Goal: Task Accomplishment & Management: Manage account settings

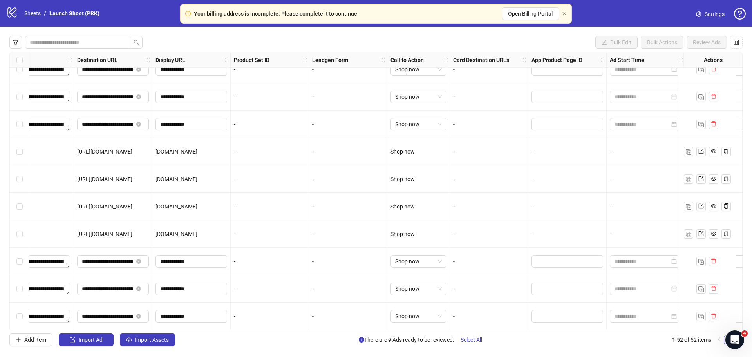
scroll to position [1167, 789]
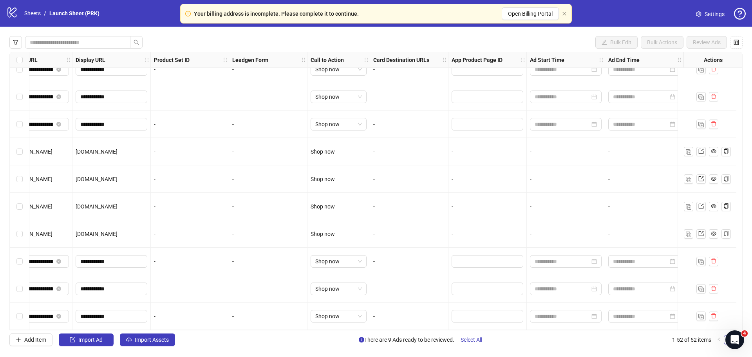
click at [538, 249] on div at bounding box center [566, 261] width 78 height 27
click at [545, 257] on input at bounding box center [562, 261] width 55 height 9
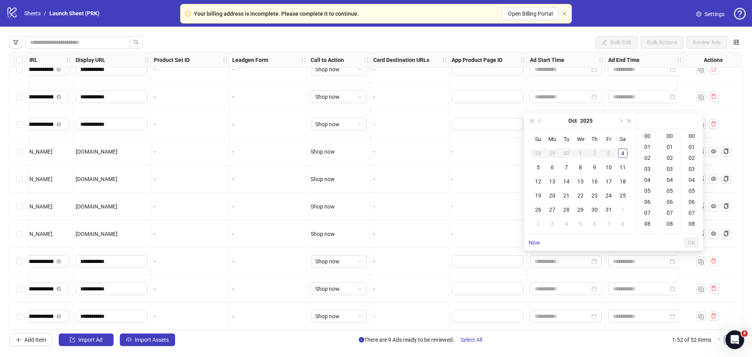
click at [472, 233] on div "-" at bounding box center [488, 234] width 72 height 9
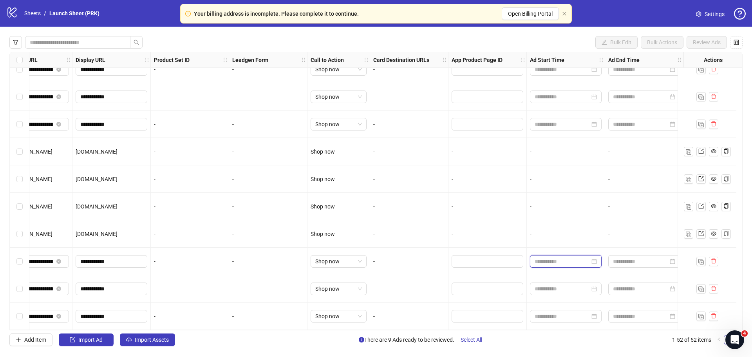
click at [536, 262] on input at bounding box center [562, 261] width 55 height 9
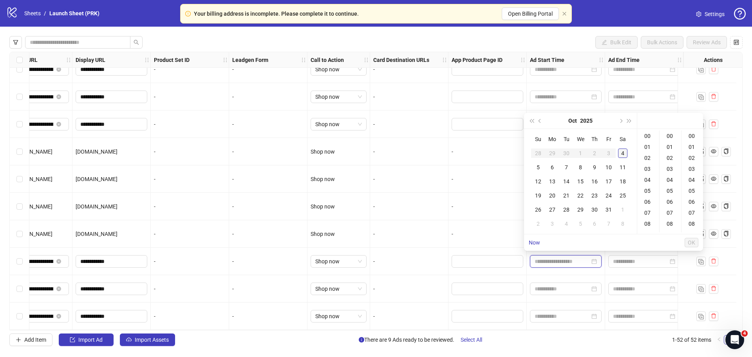
type input "**********"
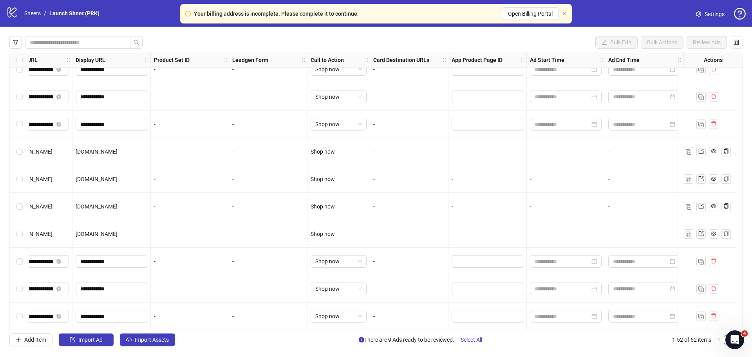
click at [468, 202] on div "-" at bounding box center [488, 206] width 72 height 9
click at [426, 92] on div "-" at bounding box center [409, 96] width 72 height 9
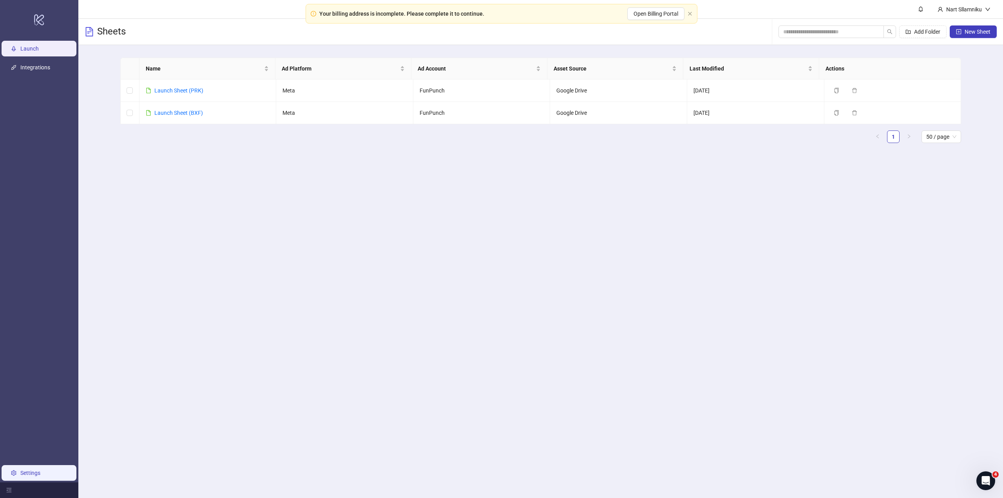
click at [39, 475] on link "Settings" at bounding box center [30, 473] width 20 height 6
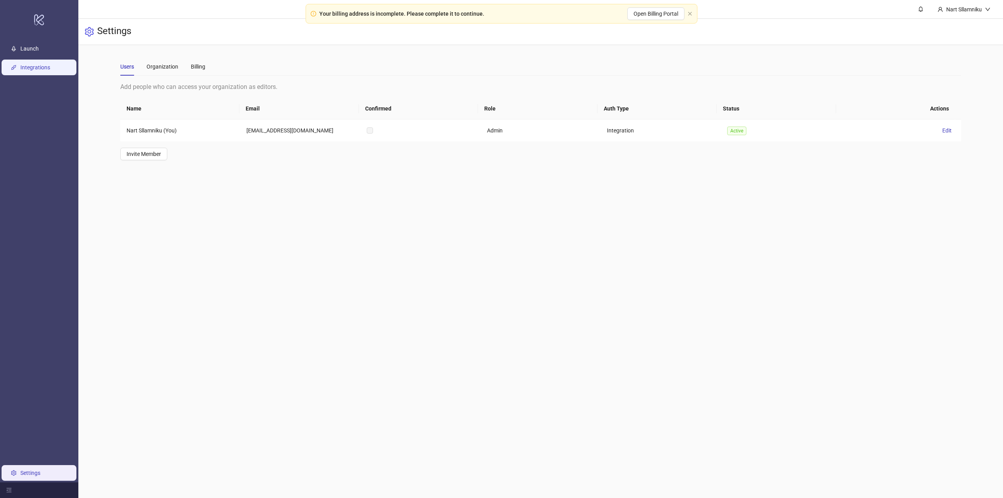
click at [50, 64] on link "Integrations" at bounding box center [35, 67] width 30 height 6
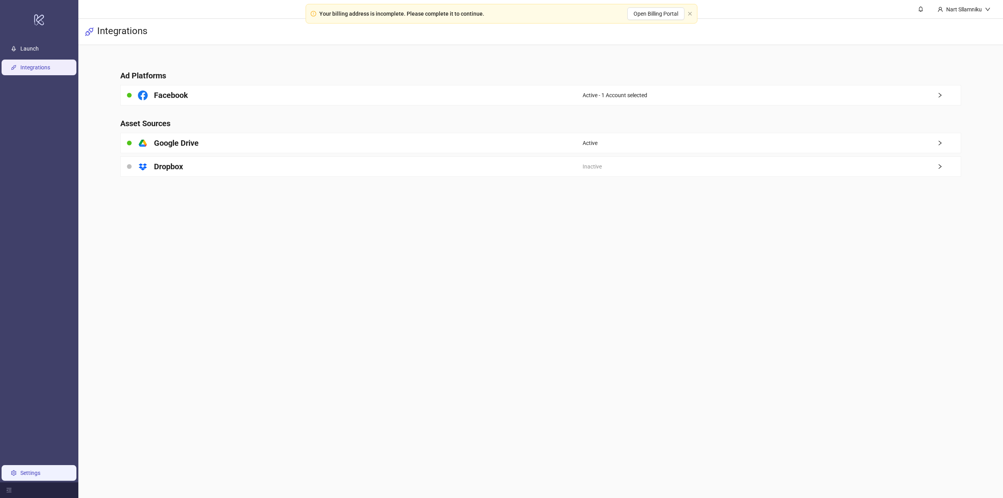
click at [32, 476] on link "Settings" at bounding box center [30, 473] width 20 height 6
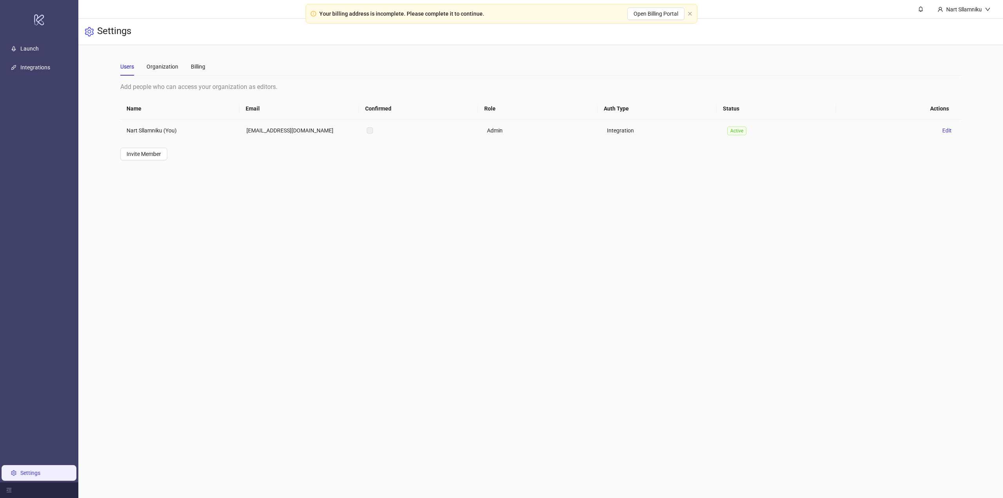
click at [374, 125] on td at bounding box center [420, 130] width 120 height 22
click at [942, 133] on span "Edit" at bounding box center [946, 130] width 9 height 6
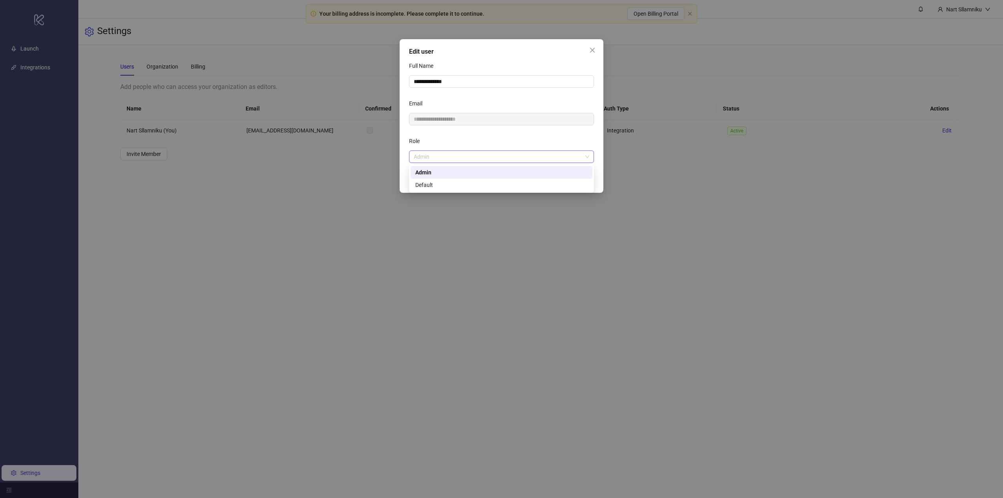
click at [498, 159] on span "Admin" at bounding box center [502, 157] width 176 height 12
click at [508, 141] on div "Role" at bounding box center [501, 143] width 185 height 16
click at [643, 105] on div "**********" at bounding box center [501, 249] width 1003 height 498
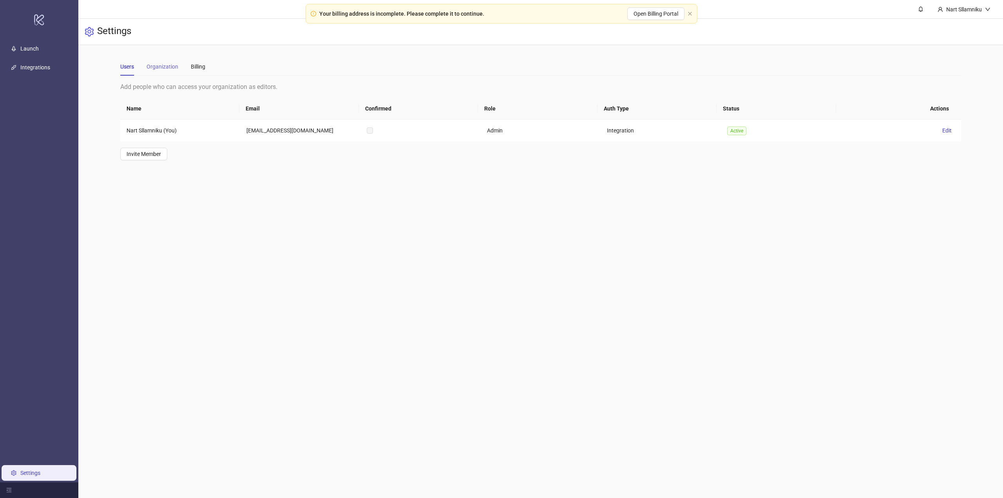
click at [171, 60] on div "Organization" at bounding box center [163, 67] width 32 height 18
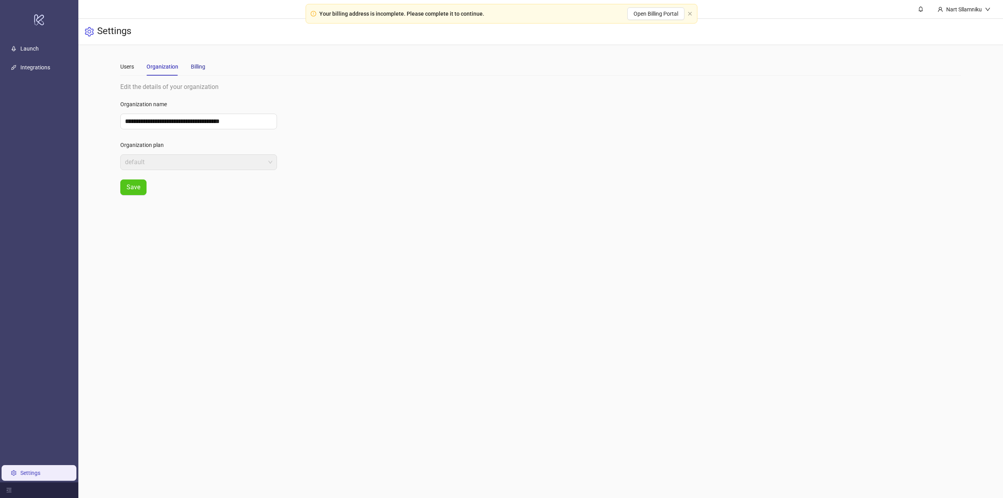
click at [198, 68] on div "Billing" at bounding box center [198, 66] width 14 height 9
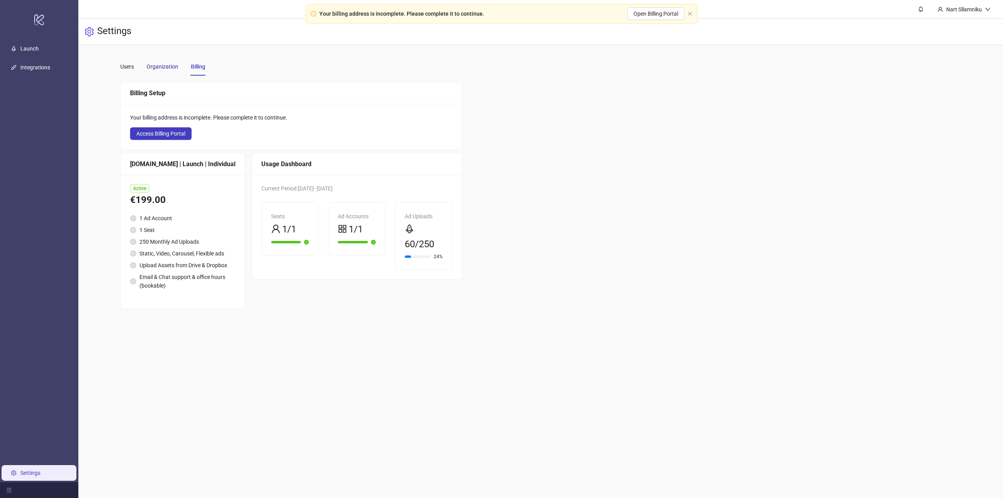
click at [177, 70] on div "Organization" at bounding box center [163, 66] width 32 height 9
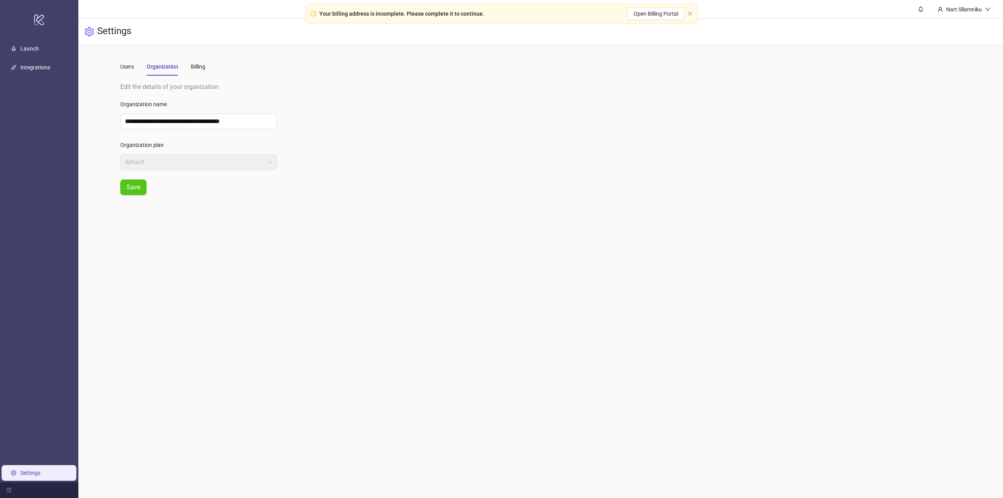
click at [151, 65] on div "Organization" at bounding box center [163, 66] width 32 height 9
click at [141, 62] on div "Users Organization Billing" at bounding box center [162, 67] width 85 height 18
click at [130, 61] on div "Users" at bounding box center [127, 67] width 14 height 18
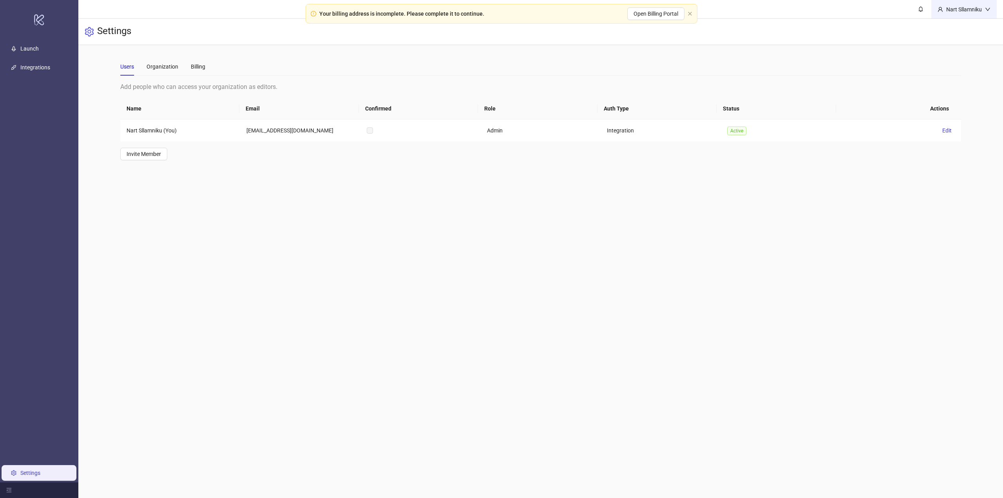
drag, startPoint x: 969, startPoint y: 20, endPoint x: 970, endPoint y: 14, distance: 6.0
click at [969, 18] on main "**********" at bounding box center [540, 249] width 925 height 498
click at [970, 14] on div "Nart Sllamniku" at bounding box center [963, 9] width 65 height 18
click at [839, 40] on div "Settings" at bounding box center [540, 32] width 925 height 26
click at [689, 11] on icon "close" at bounding box center [690, 13] width 5 height 5
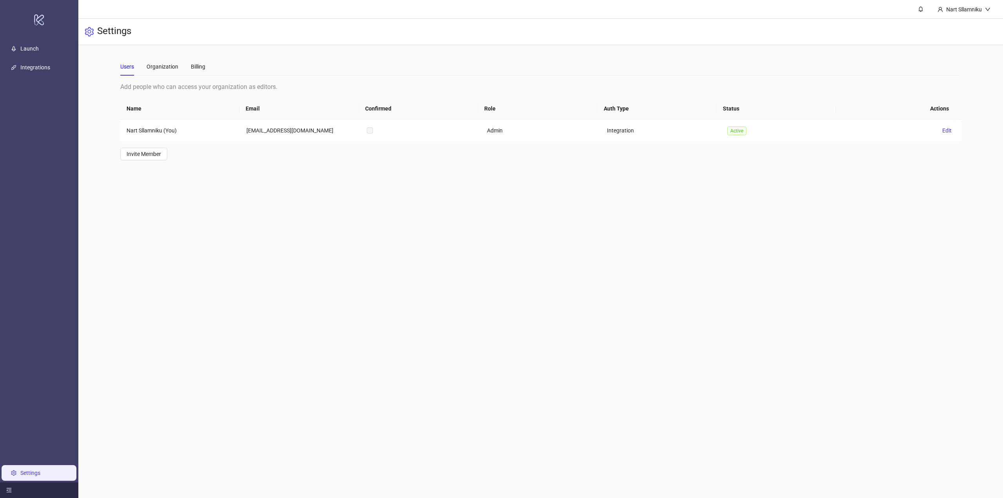
click at [7, 487] on icon "menu-fold" at bounding box center [8, 489] width 5 height 5
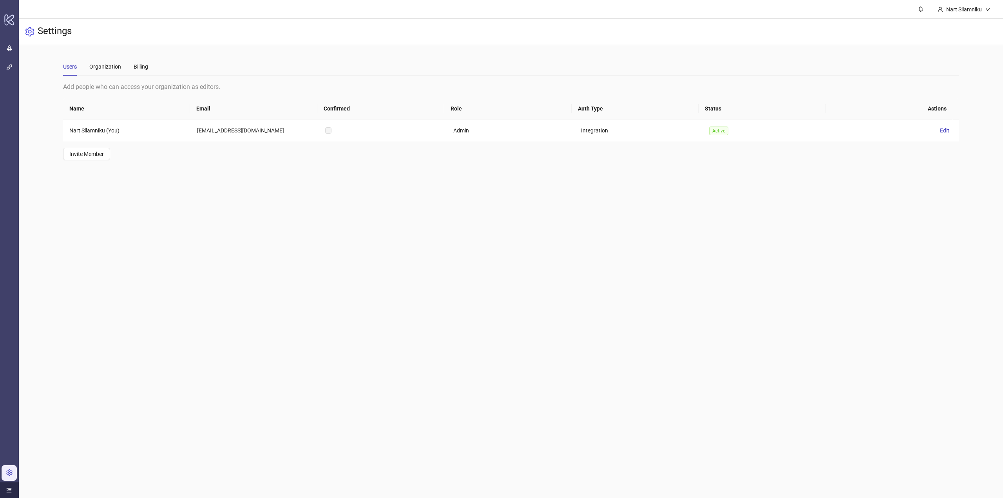
click at [8, 487] on div at bounding box center [9, 490] width 19 height 16
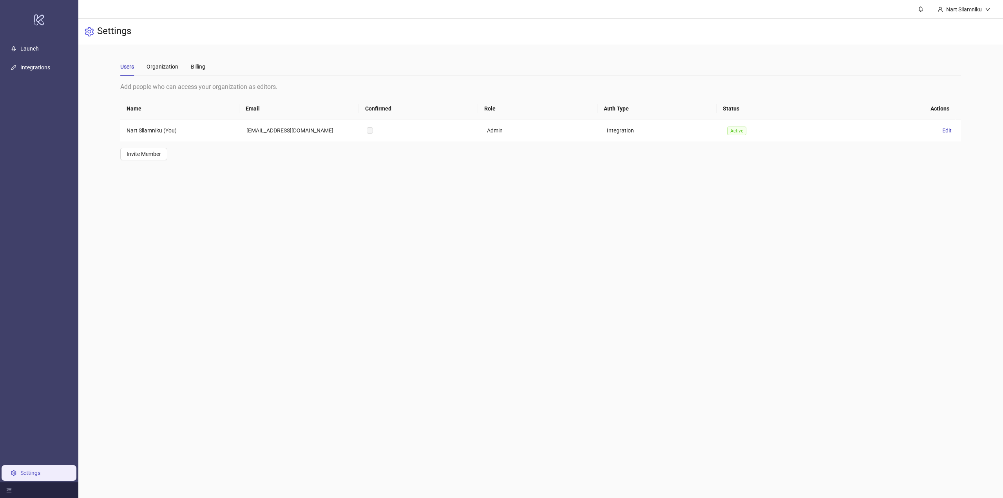
click at [20, 472] on link "Settings" at bounding box center [30, 473] width 20 height 6
click at [162, 62] on div "Organization" at bounding box center [163, 66] width 32 height 9
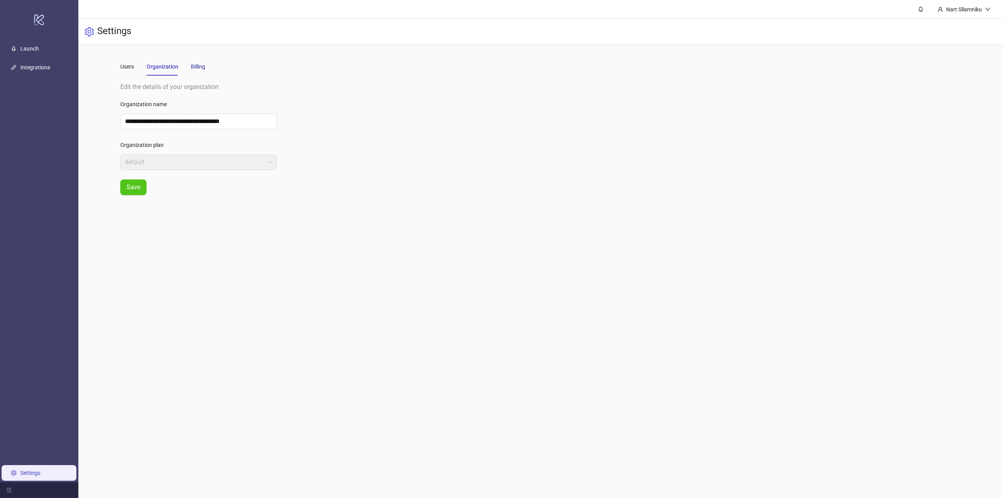
click at [191, 65] on div "Billing" at bounding box center [198, 66] width 14 height 9
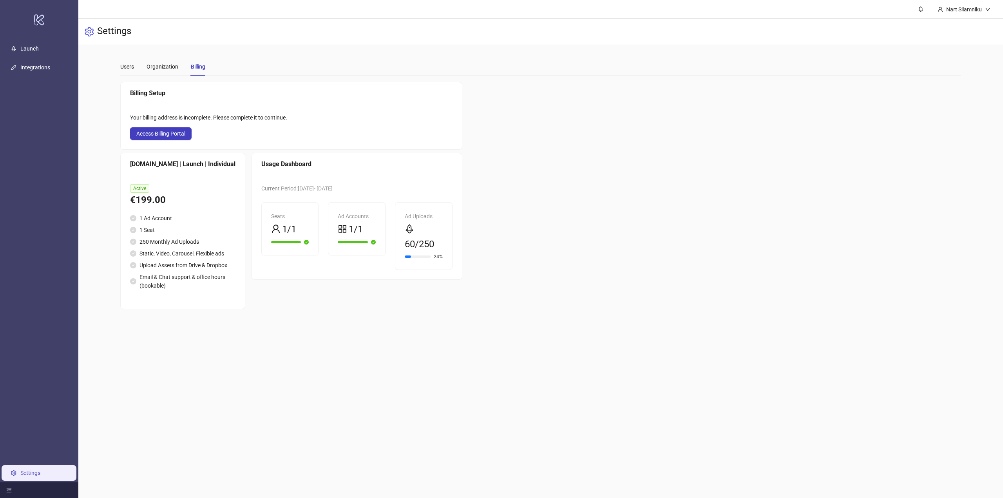
click at [287, 242] on div at bounding box center [286, 242] width 30 height 2
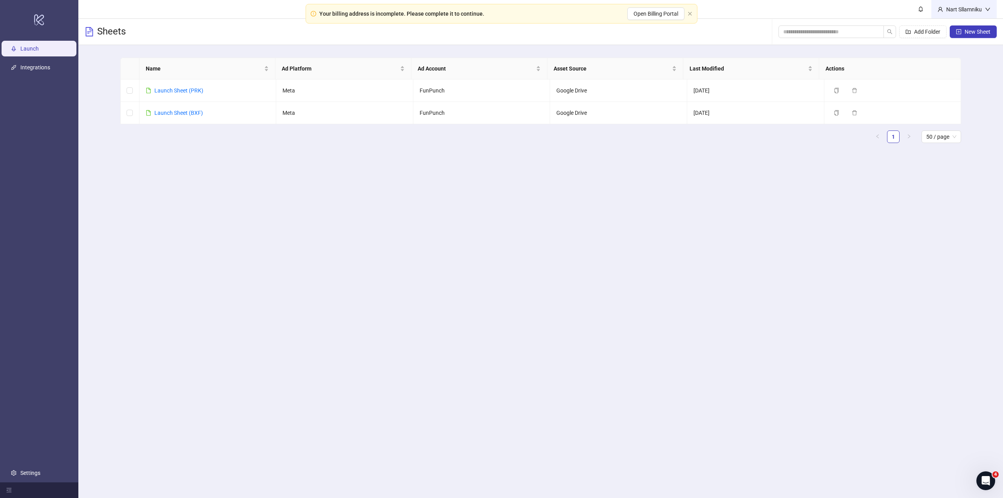
click at [953, 12] on div "Nart Sllamniku" at bounding box center [964, 9] width 42 height 9
click at [691, 10] on div "Your billing address is incomplete. Please complete it to continue. Open Billin…" at bounding box center [502, 14] width 392 height 20
click at [692, 12] on div "Your billing address is incomplete. Please complete it to continue. Open Billin…" at bounding box center [502, 14] width 392 height 20
click at [692, 16] on div "Your billing address is incomplete. Please complete it to continue. Open Billin…" at bounding box center [502, 14] width 392 height 20
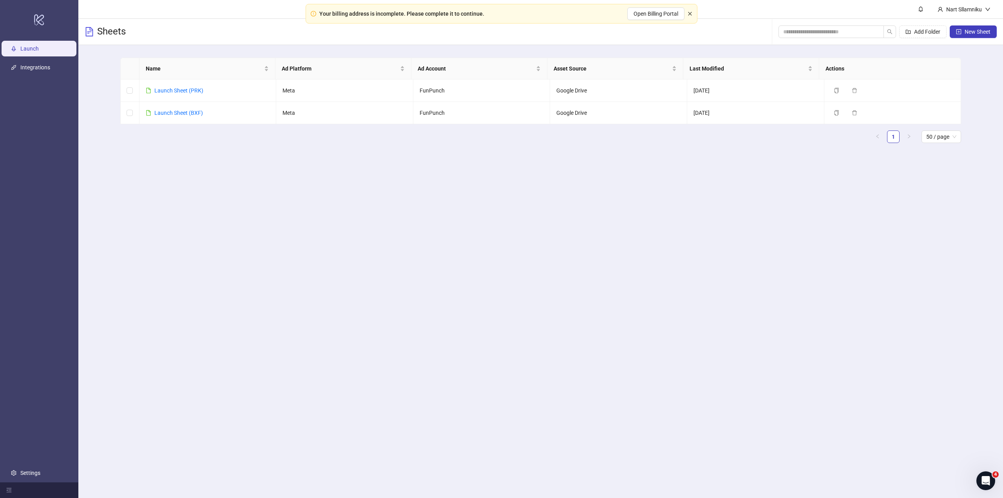
click at [691, 16] on icon "close" at bounding box center [690, 13] width 5 height 5
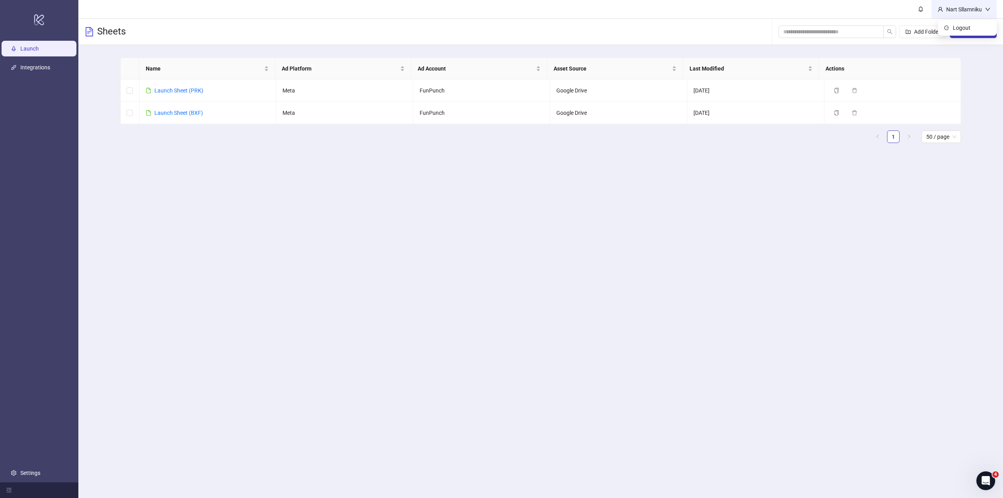
click at [948, 15] on div "Nart Sllamniku" at bounding box center [963, 9] width 65 height 18
click at [954, 9] on div "Nart Sllamniku" at bounding box center [964, 9] width 42 height 9
click at [950, 22] on li "Logout" at bounding box center [967, 28] width 56 height 13
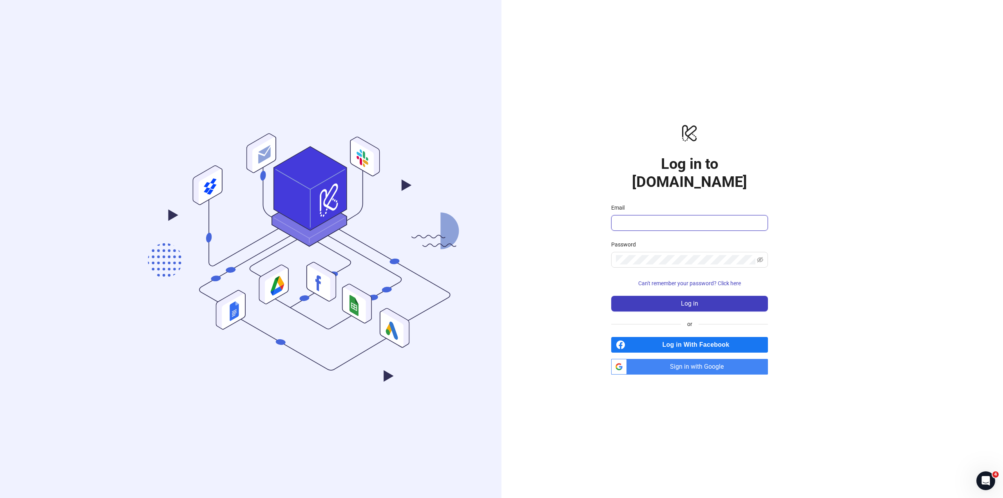
type input "**********"
click at [754, 240] on div "Password" at bounding box center [689, 246] width 157 height 12
click at [715, 226] on form "**********" at bounding box center [689, 257] width 157 height 108
drag, startPoint x: 1952, startPoint y: 946, endPoint x: 977, endPoint y: 474, distance: 1082.8
click at [984, 472] on div "Open Intercom Messenger" at bounding box center [985, 480] width 26 height 26
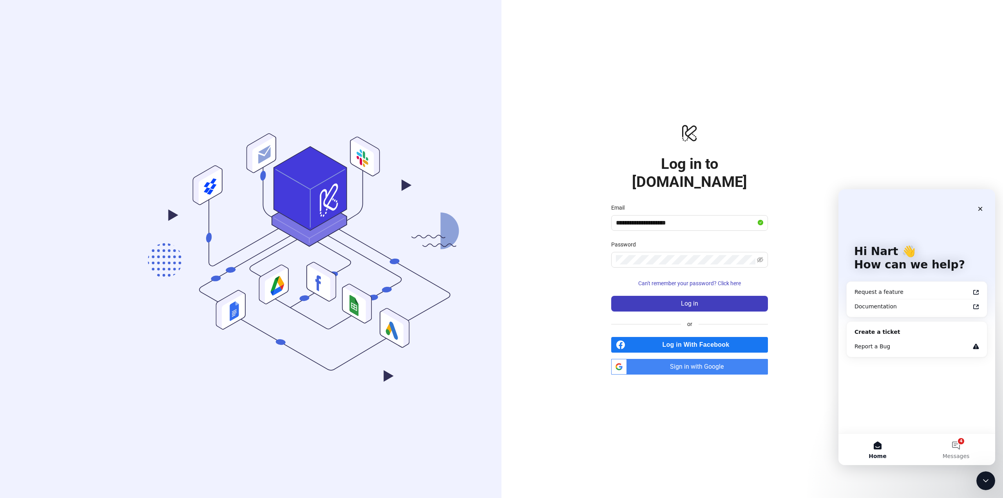
click at [742, 286] on form "**********" at bounding box center [689, 257] width 157 height 108
click at [749, 296] on button "Log in" at bounding box center [689, 304] width 157 height 16
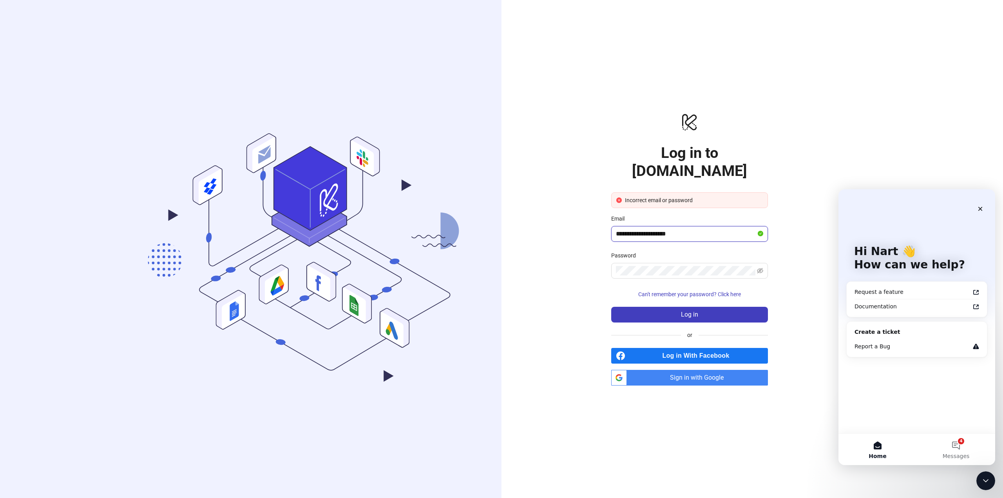
click at [724, 229] on input "**********" at bounding box center [686, 233] width 140 height 9
click at [695, 307] on button "Log in" at bounding box center [689, 315] width 157 height 16
click at [758, 268] on icon "eye-invisible" at bounding box center [760, 271] width 6 height 6
click at [758, 268] on icon "eye" at bounding box center [760, 271] width 6 height 6
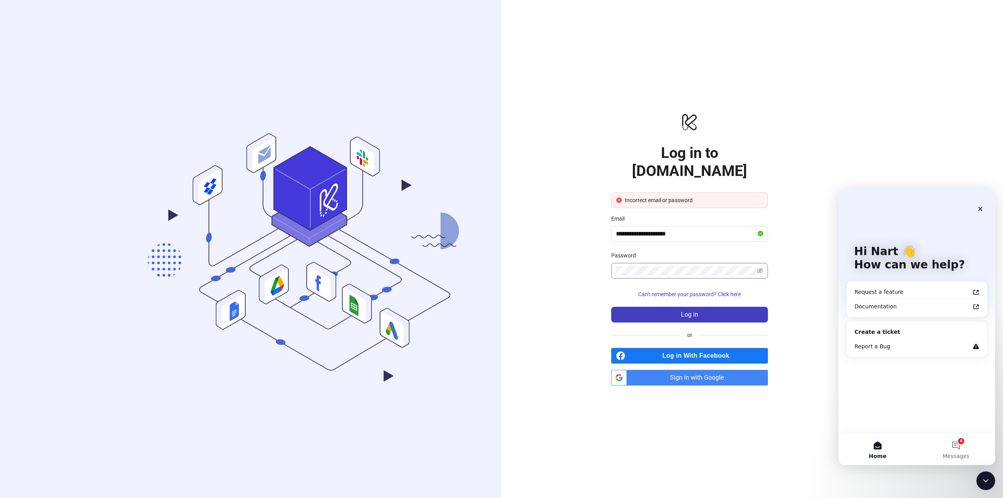
click at [730, 266] on span at bounding box center [689, 271] width 157 height 16
click at [707, 370] on span "Sign in with Google" at bounding box center [699, 378] width 138 height 16
click at [707, 376] on span "Sign in with Google" at bounding box center [699, 378] width 138 height 16
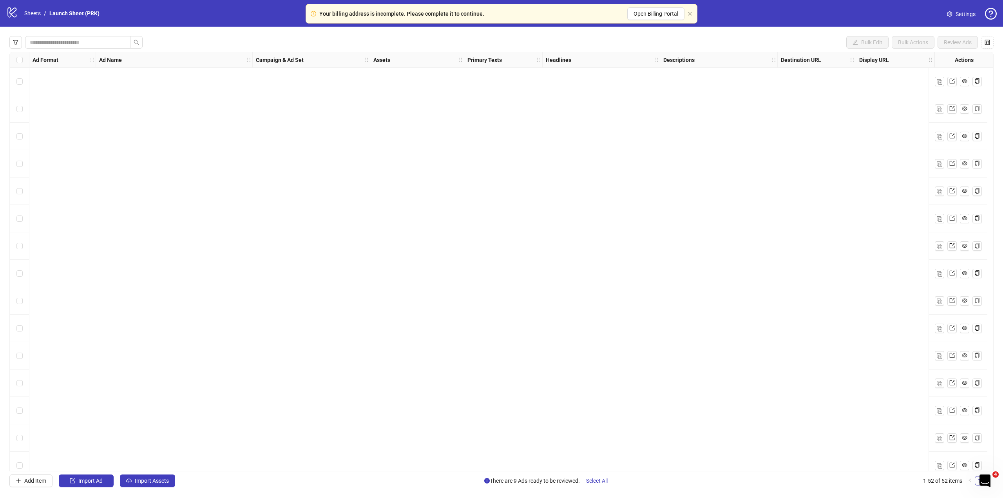
scroll to position [1026, 539]
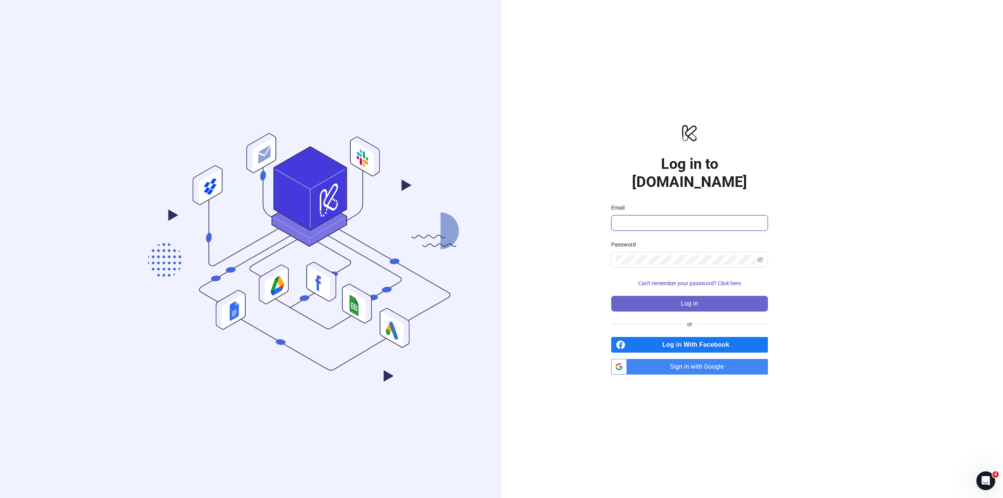
type input "**********"
click at [658, 296] on button "Log in" at bounding box center [689, 304] width 157 height 16
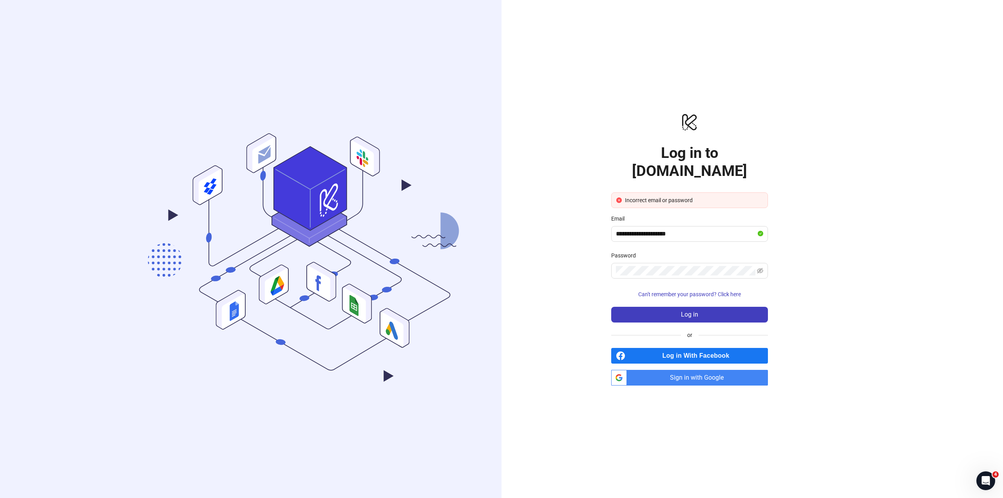
click at [685, 371] on span "Sign in with Google" at bounding box center [699, 378] width 138 height 16
click at [989, 478] on icon "Open Intercom Messenger" at bounding box center [984, 479] width 13 height 13
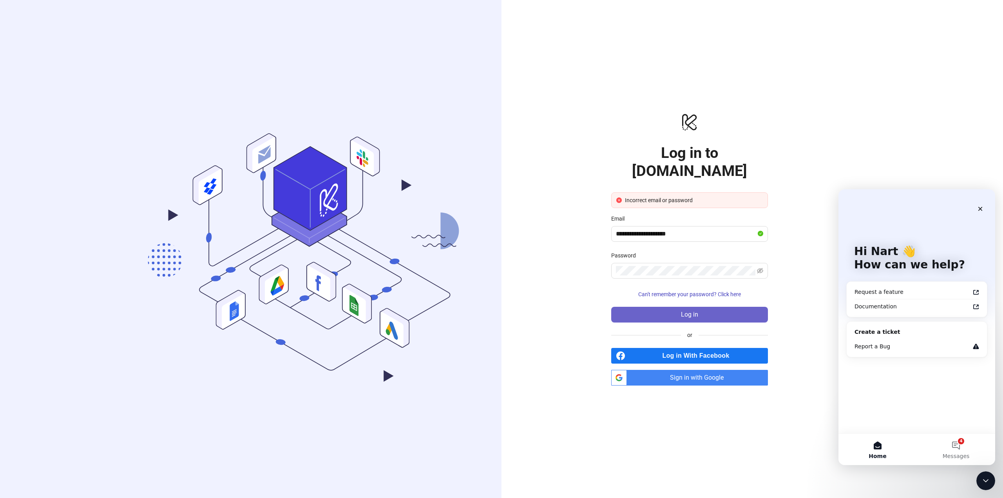
click at [737, 307] on button "Log in" at bounding box center [689, 315] width 157 height 16
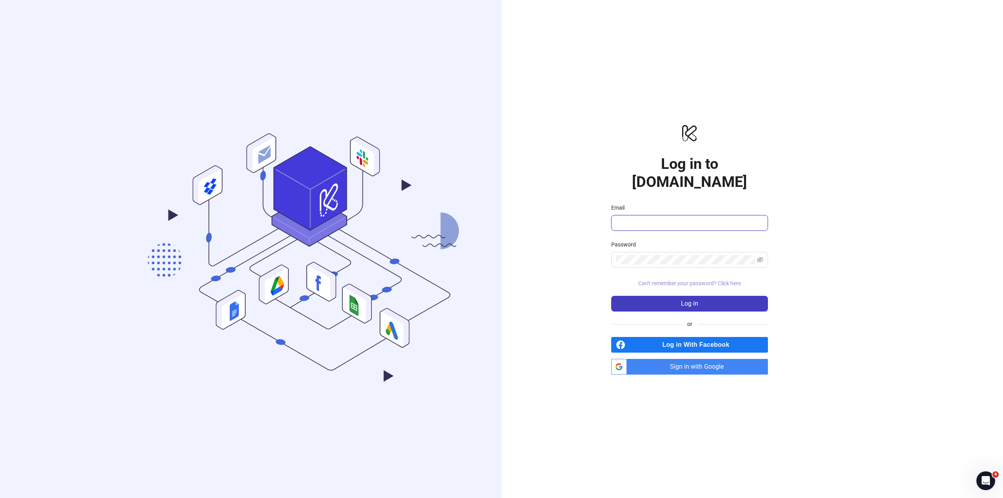
type input "**********"
click at [739, 280] on span "Can't remember your password? Click here" at bounding box center [689, 283] width 103 height 6
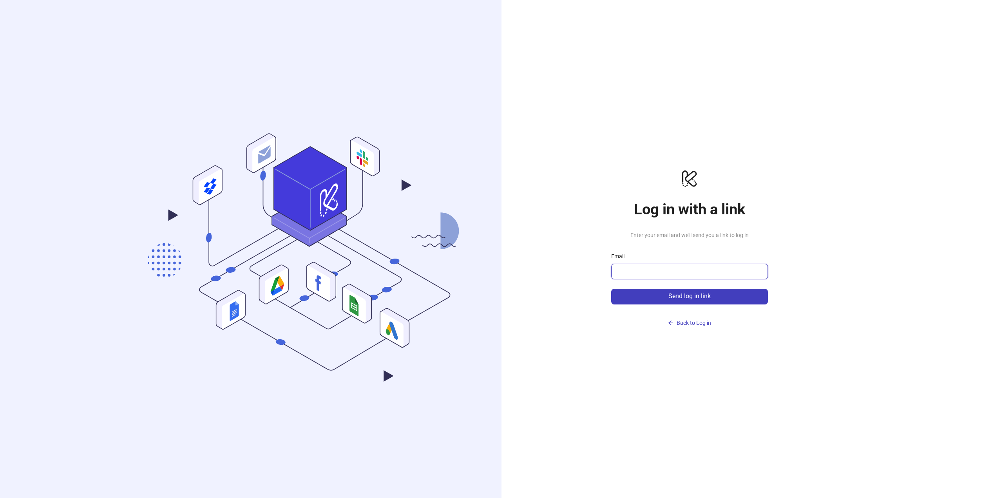
click at [686, 269] on input "Email" at bounding box center [689, 271] width 146 height 9
type input "**********"
click at [686, 296] on span "Send log in link" at bounding box center [689, 296] width 42 height 7
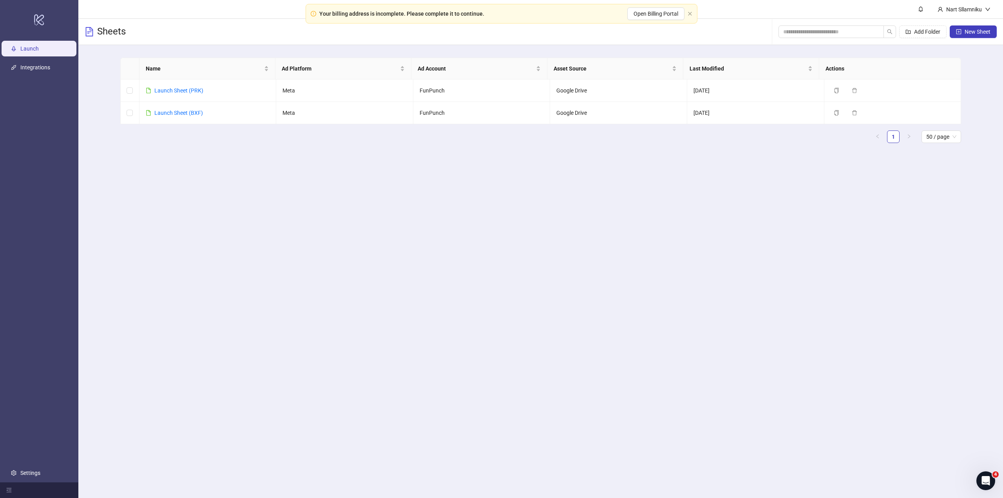
click at [687, 11] on div "Your billing address is incomplete. Please complete it to continue. Open Billin…" at bounding box center [502, 14] width 392 height 20
click at [691, 15] on icon "close" at bounding box center [690, 13] width 5 height 5
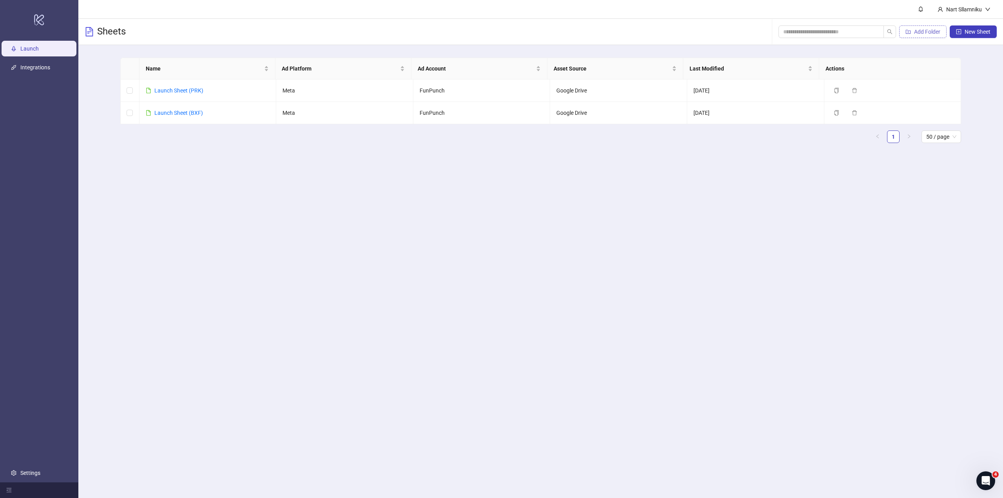
click at [936, 33] on span "Add Folder" at bounding box center [927, 32] width 26 height 6
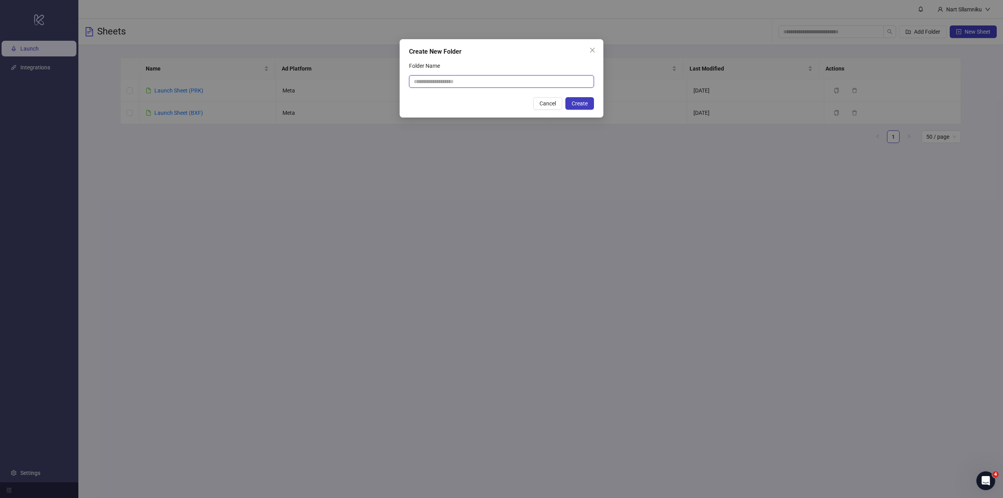
click at [550, 77] on input "Folder Name" at bounding box center [501, 81] width 185 height 13
drag, startPoint x: 591, startPoint y: 50, endPoint x: 597, endPoint y: 49, distance: 6.3
click at [591, 50] on icon "close" at bounding box center [592, 50] width 6 height 6
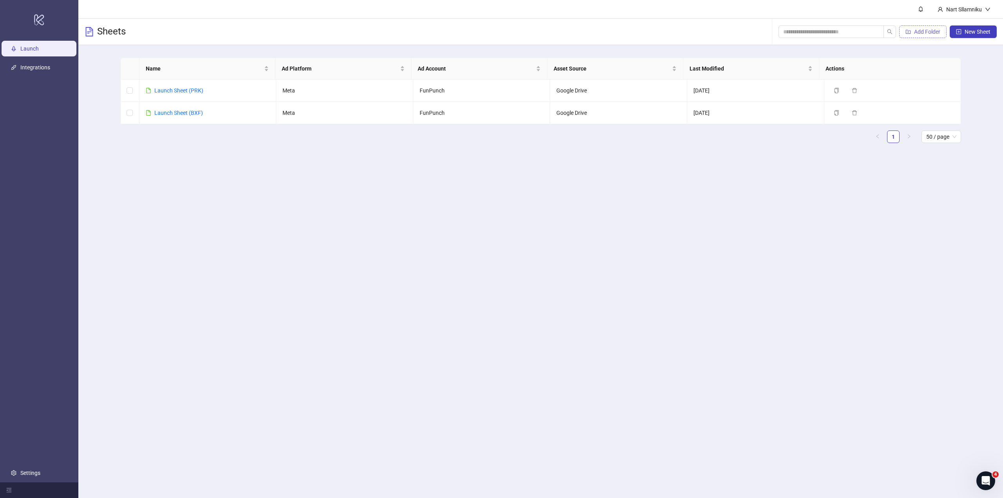
click at [943, 30] on button "Add Folder" at bounding box center [922, 31] width 47 height 13
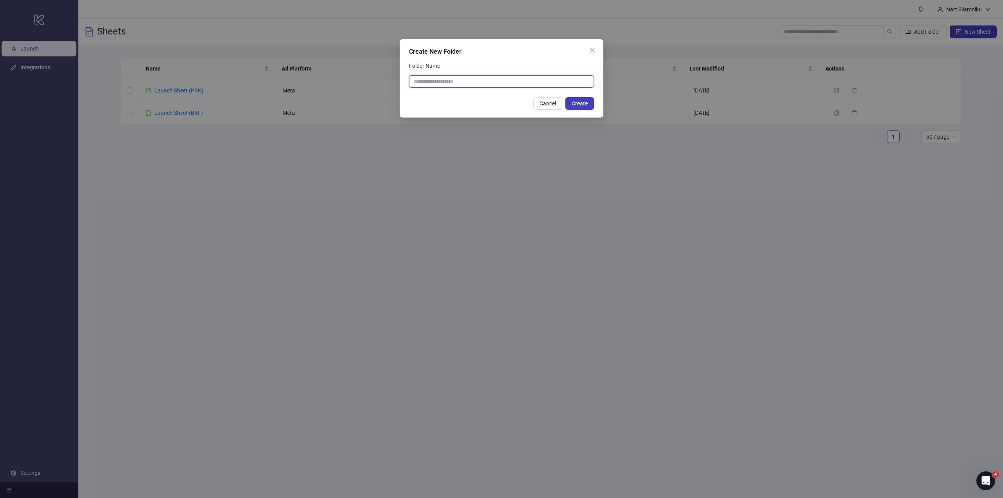
click at [547, 82] on input "Folder Name" at bounding box center [501, 81] width 185 height 13
type input "*"
click at [594, 55] on button "Close" at bounding box center [592, 50] width 13 height 13
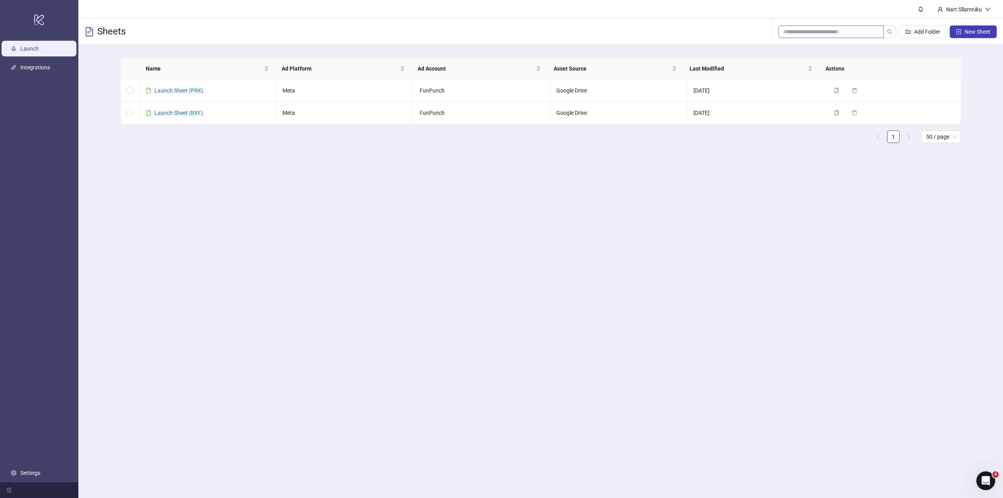
click at [876, 34] on span at bounding box center [876, 31] width 5 height 9
click at [186, 91] on link "Launch Sheet (PRK)" at bounding box center [178, 90] width 49 height 6
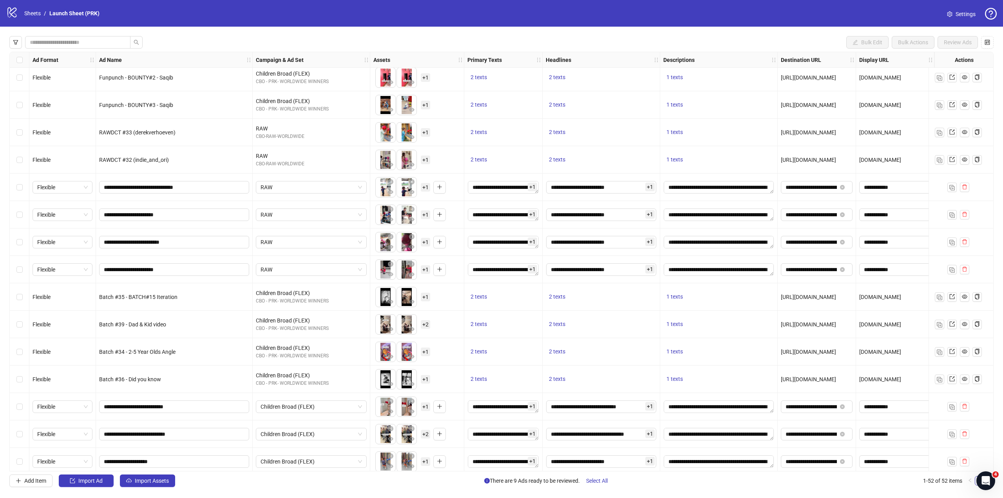
scroll to position [1026, 0]
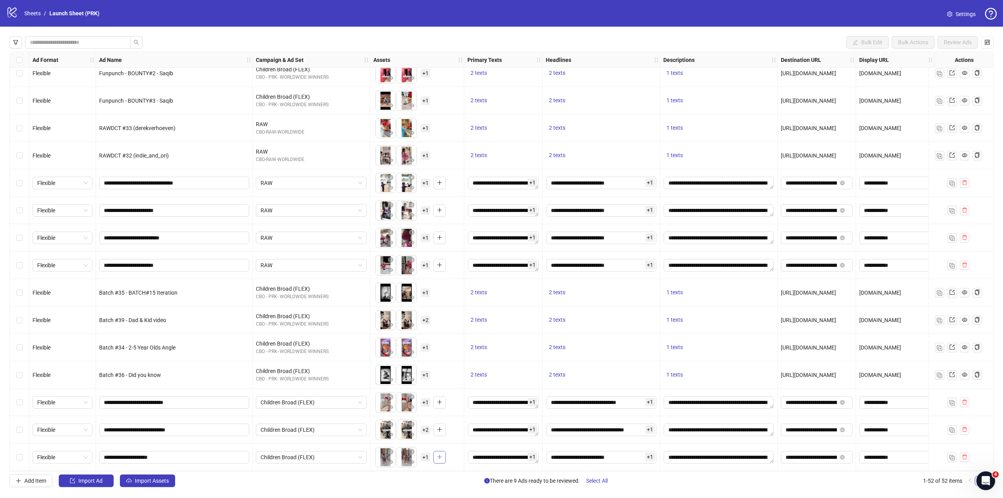
click at [435, 454] on button "button" at bounding box center [439, 457] width 13 height 13
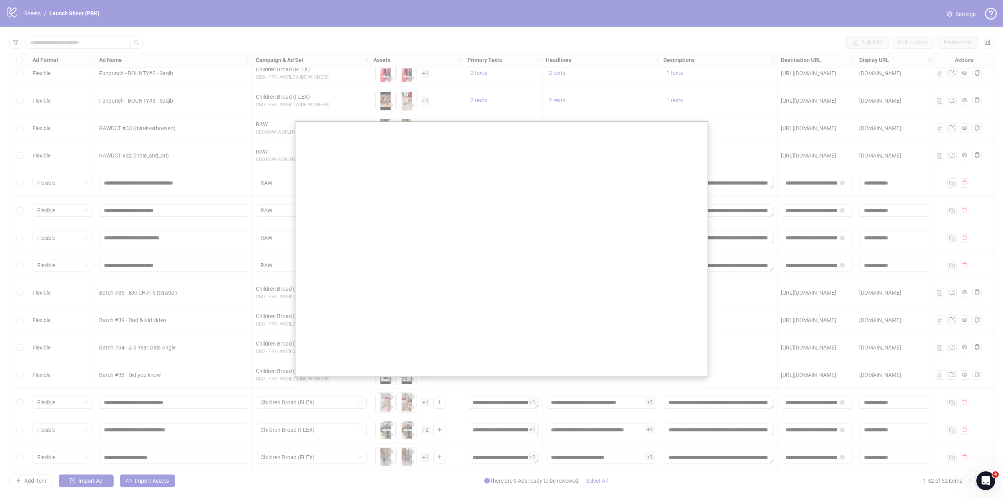
click at [622, 38] on div at bounding box center [501, 249] width 1003 height 498
